Goal: Browse casually: Explore the website without a specific task or goal

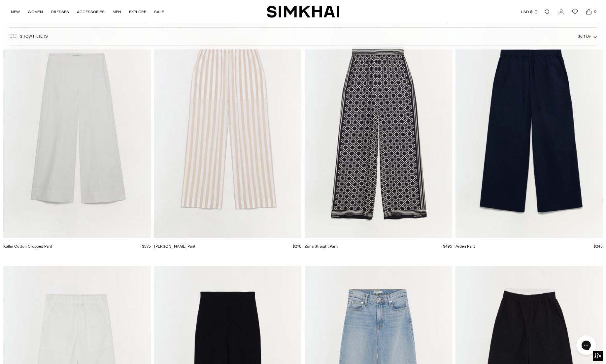
scroll to position [1323, 0]
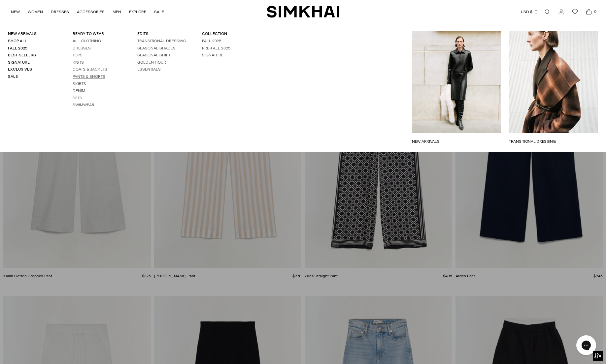
click at [86, 77] on link "Pants & Shorts" at bounding box center [89, 76] width 33 height 5
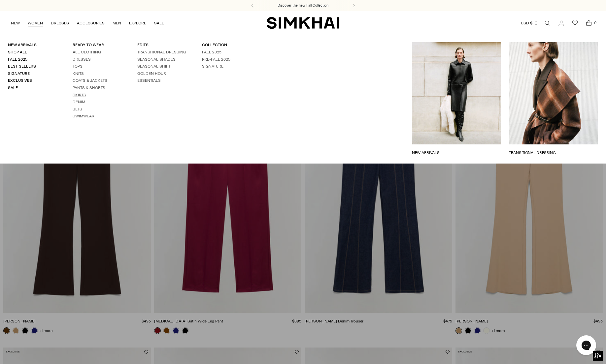
click at [81, 95] on link "Skirts" at bounding box center [80, 95] width 14 height 5
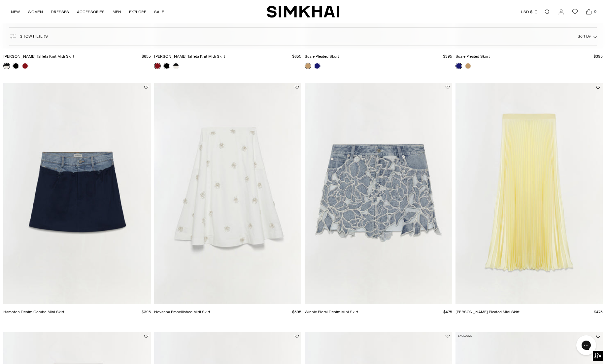
scroll to position [966, 0]
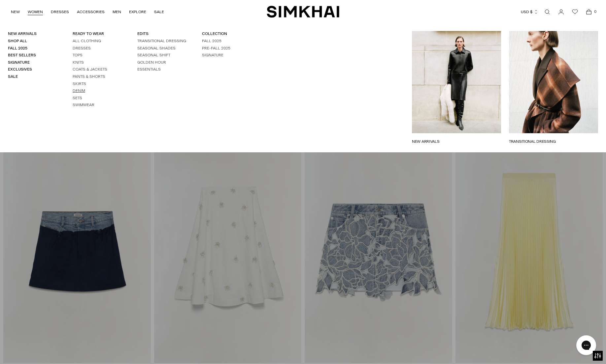
click at [81, 91] on link "Denim" at bounding box center [79, 90] width 13 height 5
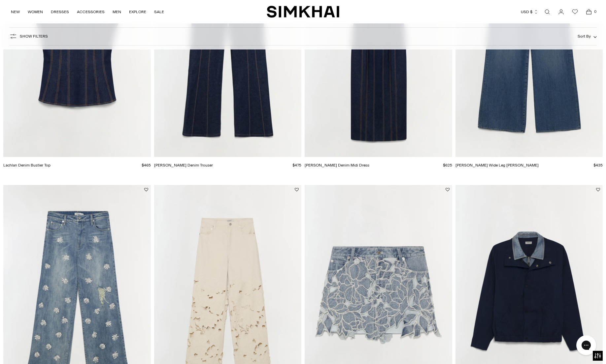
scroll to position [91, 0]
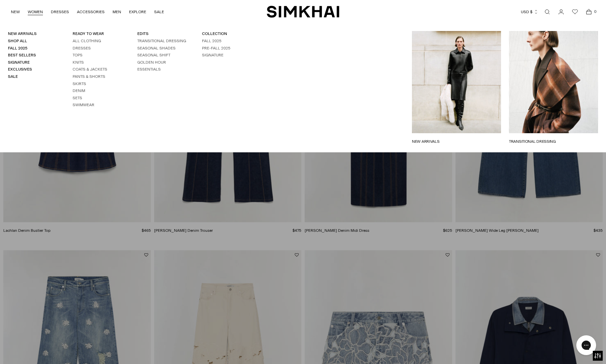
click at [445, 139] on link "NEW ARRIVALS" at bounding box center [456, 142] width 89 height 6
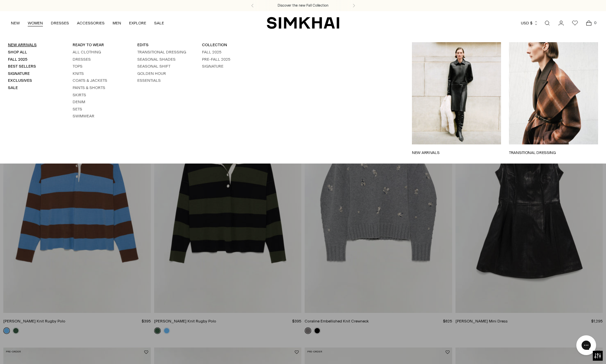
click at [24, 44] on link "New Arrivals" at bounding box center [22, 45] width 29 height 5
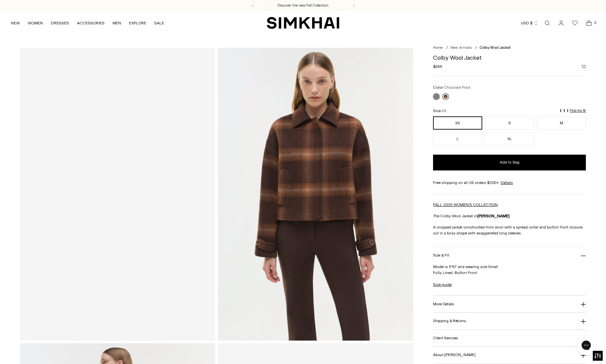
click at [447, 96] on link at bounding box center [445, 96] width 7 height 7
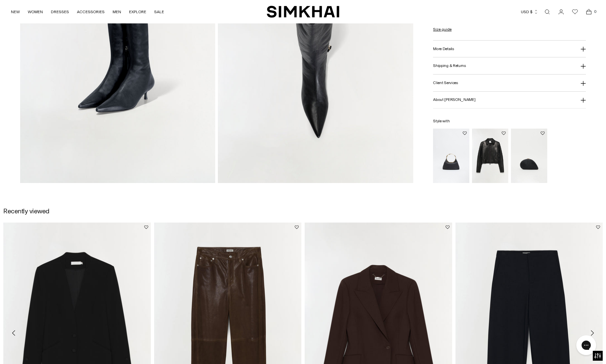
scroll to position [749, 0]
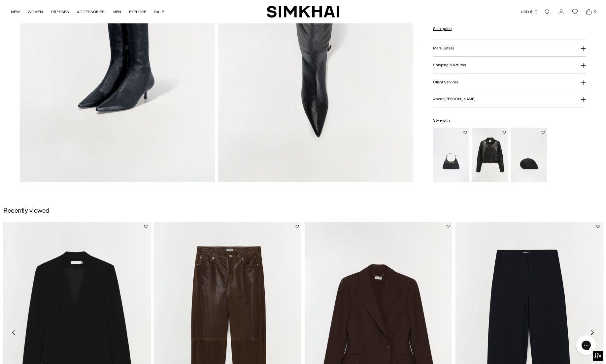
click at [0, 0] on img "Freeman Leather Jacket" at bounding box center [0, 0] width 0 height 0
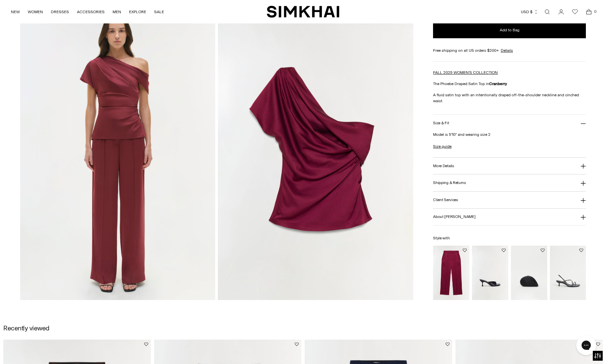
scroll to position [632, 0]
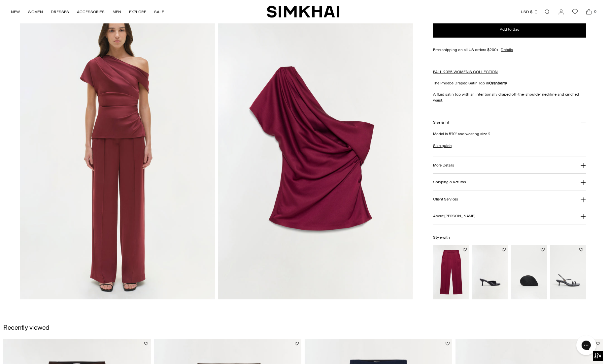
click at [0, 0] on img "Kyra Satin Wide Leg Pant" at bounding box center [0, 0] width 0 height 0
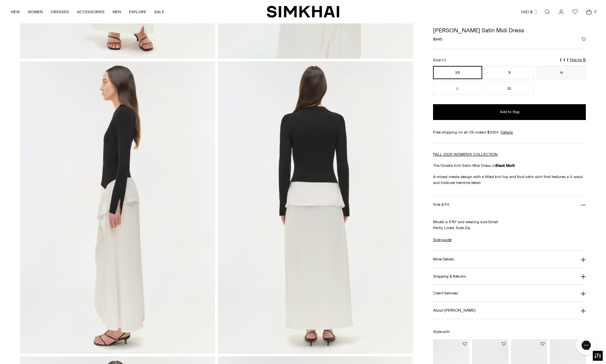
scroll to position [235, 0]
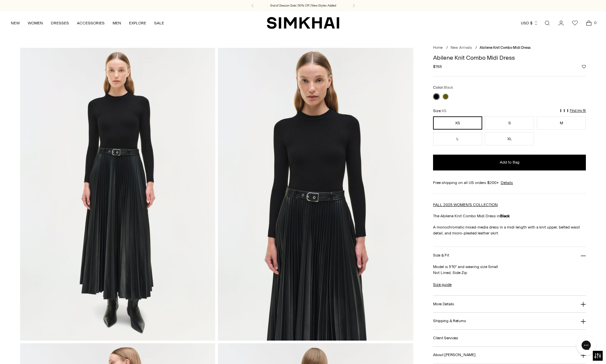
click at [151, 162] on img at bounding box center [117, 194] width 195 height 293
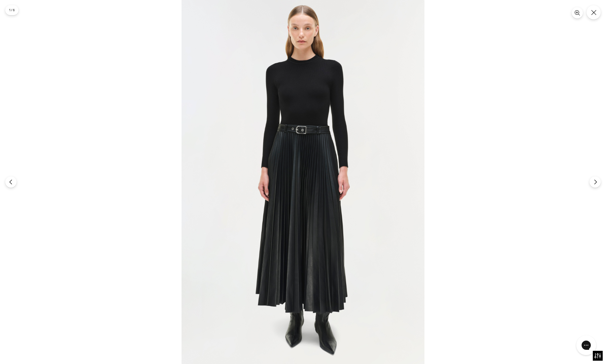
click at [309, 155] on img at bounding box center [302, 182] width 243 height 364
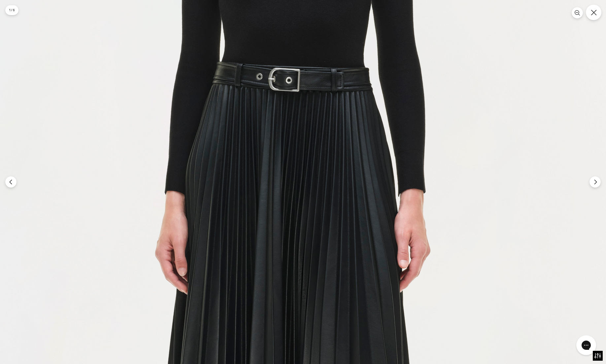
click at [594, 15] on icon "Close" at bounding box center [594, 13] width 6 height 6
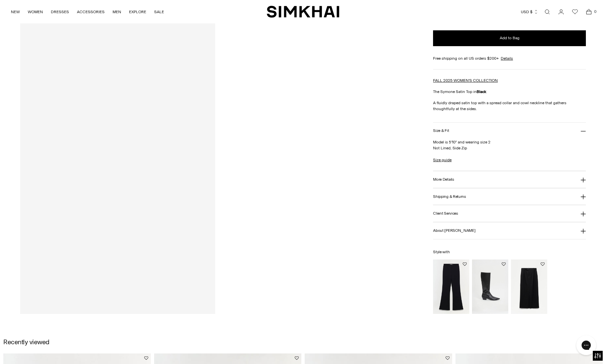
scroll to position [1799, 0]
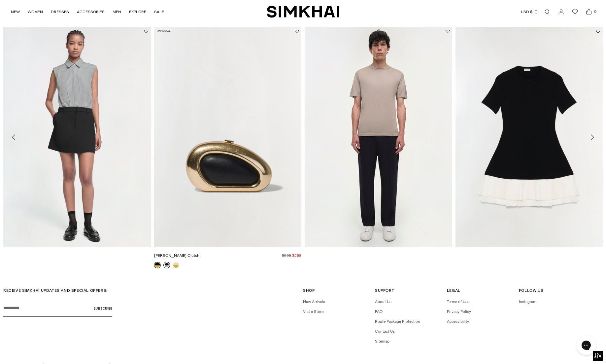
click at [167, 267] on link at bounding box center [166, 265] width 7 height 7
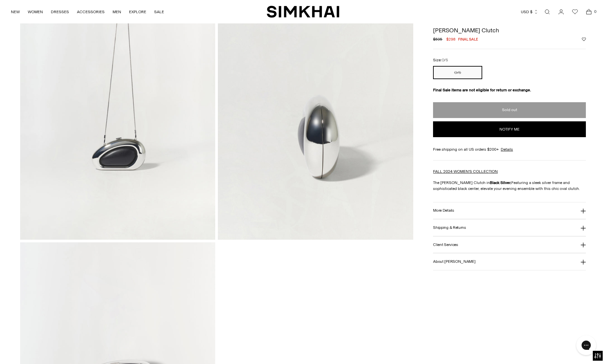
scroll to position [941, 0]
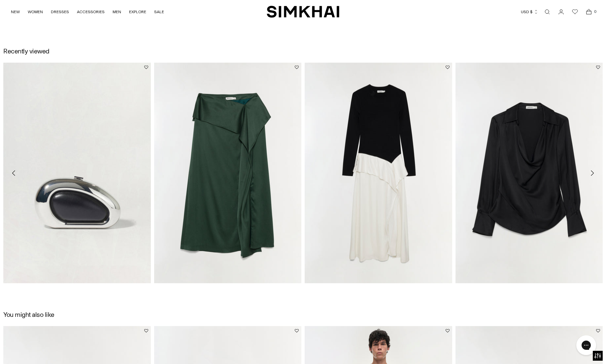
scroll to position [1205, 0]
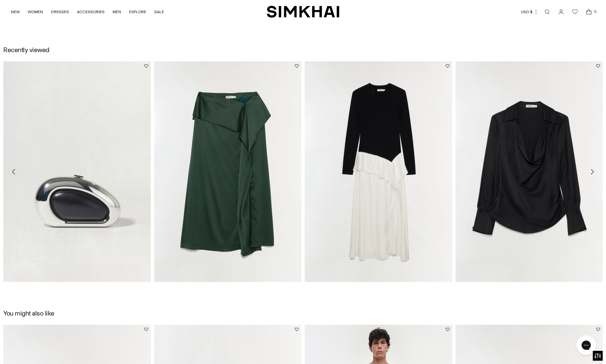
click at [592, 170] on icon "Move to next carousel slide" at bounding box center [592, 172] width 8 height 8
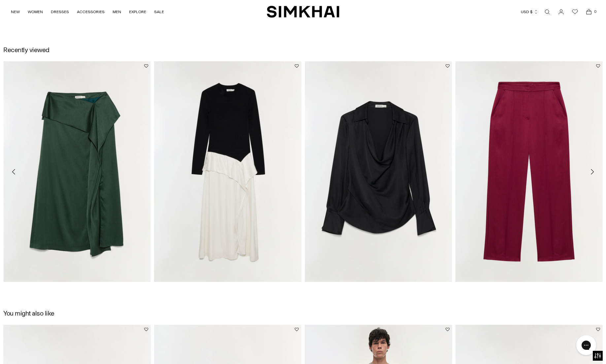
click at [594, 173] on icon "Move to next carousel slide" at bounding box center [592, 172] width 8 height 8
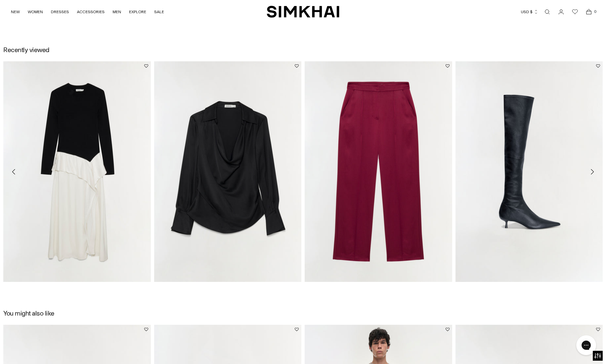
click at [594, 173] on icon "Move to next carousel slide" at bounding box center [592, 172] width 8 height 8
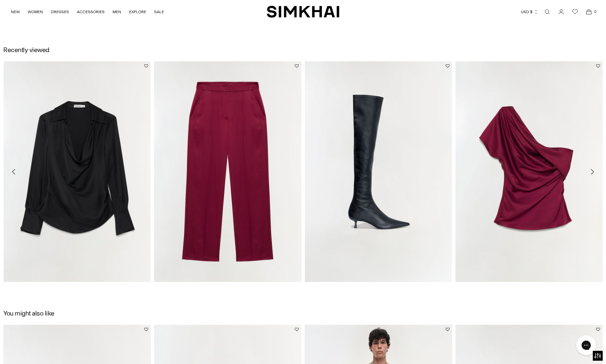
click at [594, 173] on icon "Move to next carousel slide" at bounding box center [592, 172] width 8 height 8
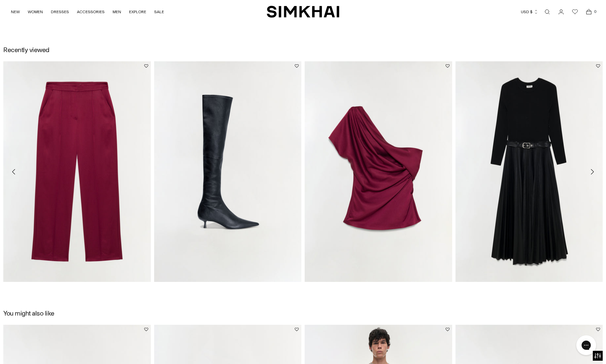
click at [594, 172] on icon "Move to next carousel slide" at bounding box center [592, 172] width 8 height 8
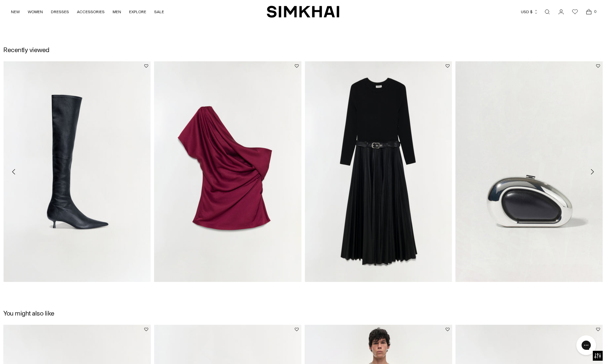
click at [594, 172] on icon "Move to next carousel slide" at bounding box center [592, 172] width 8 height 8
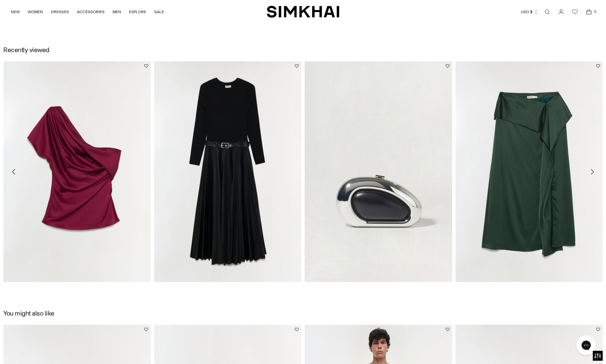
click at [594, 172] on icon "Move to next carousel slide" at bounding box center [592, 172] width 8 height 8
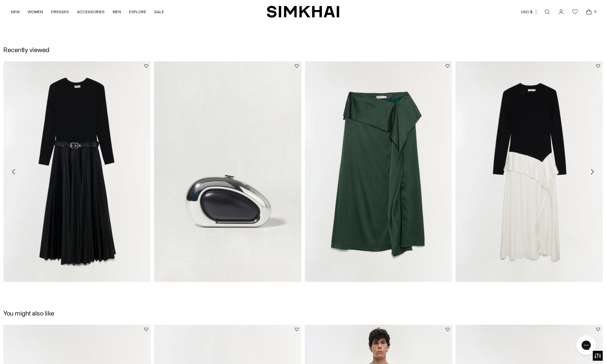
click at [594, 172] on icon "Move to next carousel slide" at bounding box center [592, 172] width 8 height 8
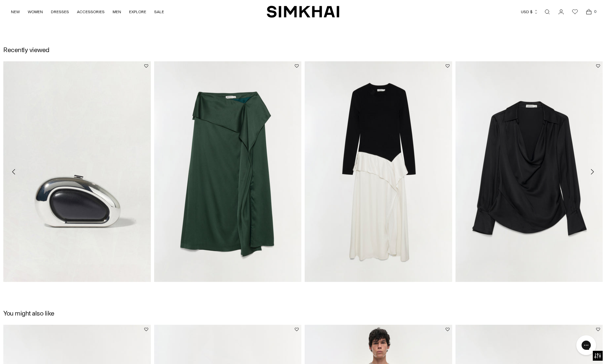
click at [594, 172] on icon "Move to next carousel slide" at bounding box center [592, 172] width 8 height 8
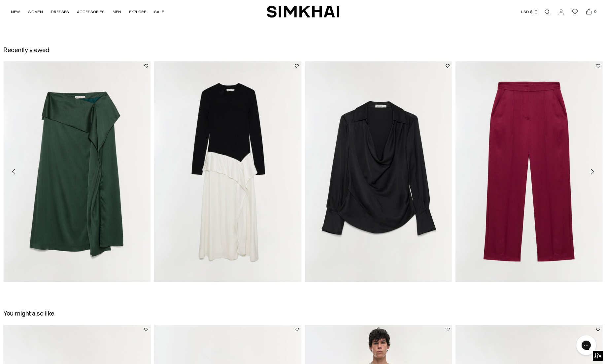
click at [594, 172] on icon "Move to next carousel slide" at bounding box center [592, 172] width 8 height 8
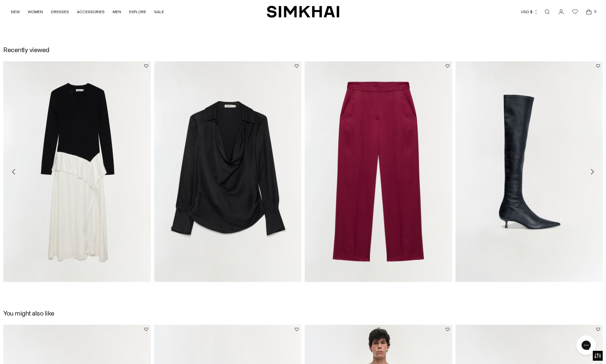
click at [594, 172] on icon "Move to next carousel slide" at bounding box center [592, 172] width 8 height 8
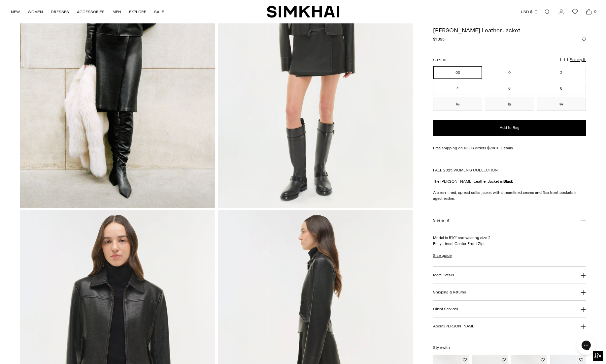
scroll to position [0, 0]
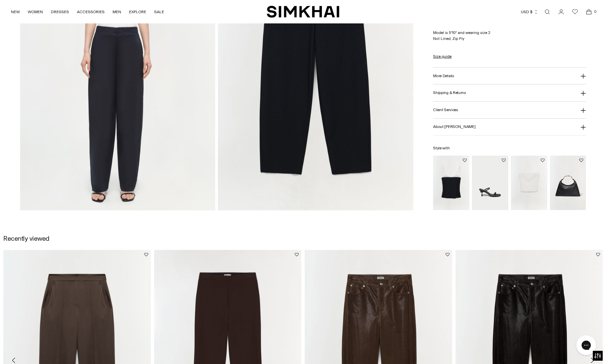
scroll to position [1016, 0]
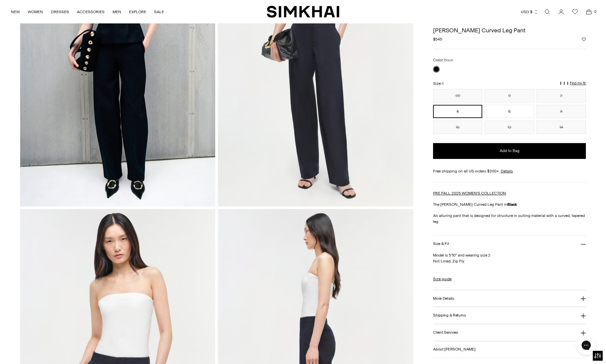
scroll to position [0, 0]
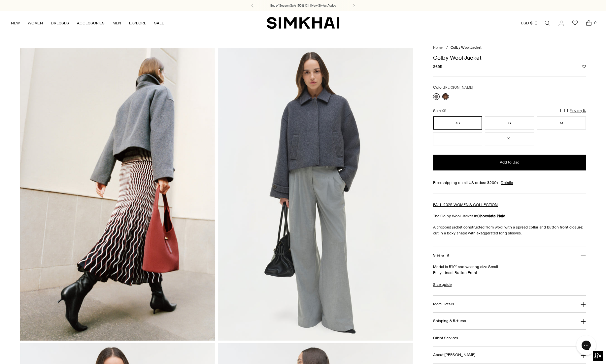
click at [435, 96] on link at bounding box center [436, 96] width 7 height 7
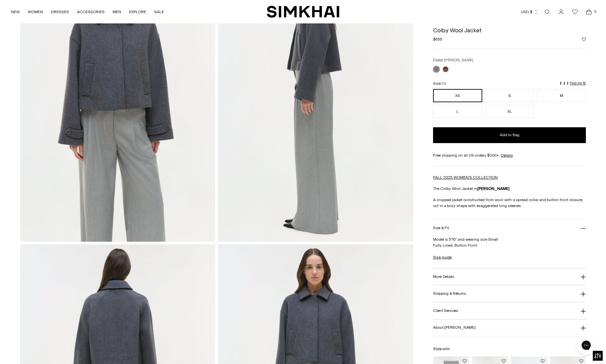
scroll to position [214, 0]
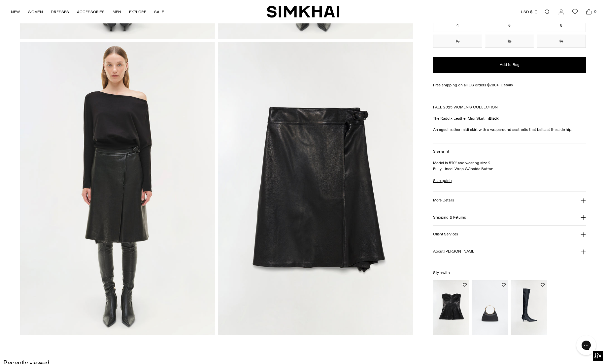
scroll to position [895, 0]
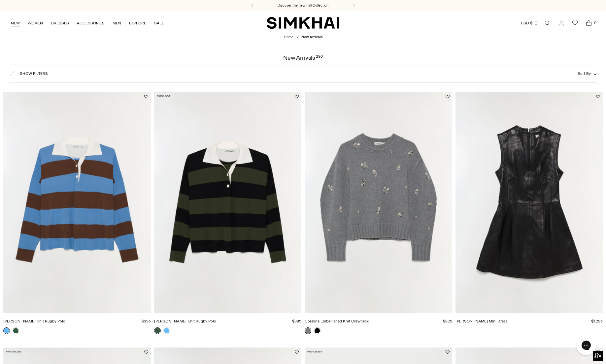
click at [14, 23] on link "NEW" at bounding box center [15, 23] width 9 height 15
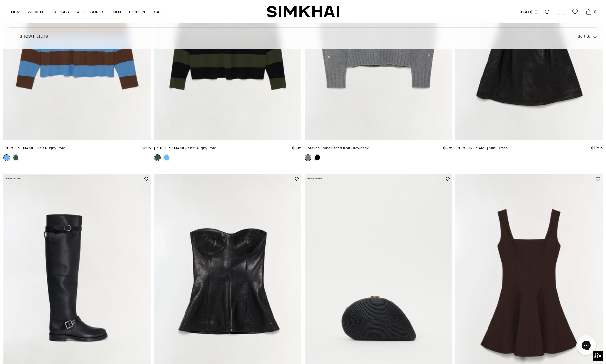
scroll to position [181, 0]
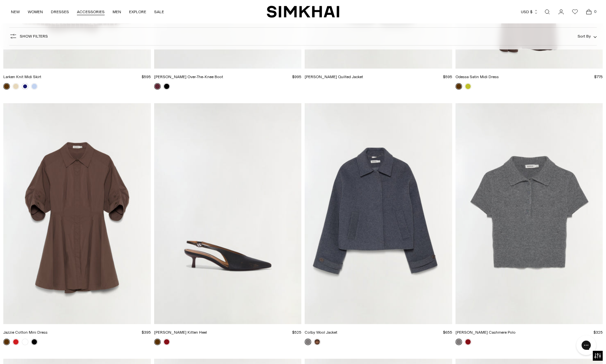
scroll to position [2025, 0]
